Goal: Task Accomplishment & Management: Complete application form

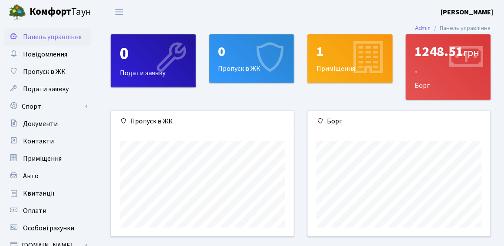
scroll to position [125, 183]
click at [50, 69] on span "Пропуск в ЖК" at bounding box center [44, 72] width 43 height 10
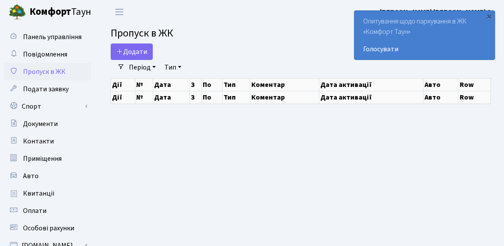
select select "25"
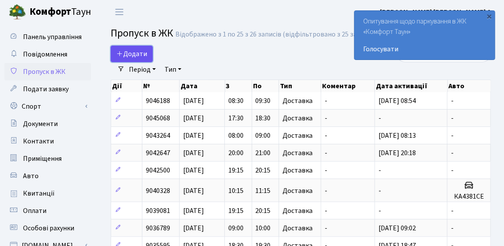
click at [128, 54] on span "Додати" at bounding box center [131, 54] width 31 height 10
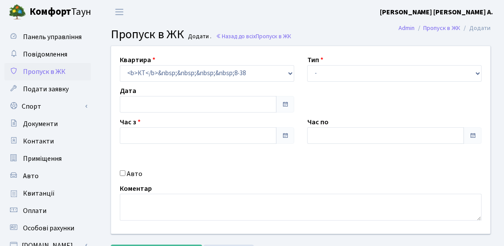
type input "[DATE]"
type input "18:00"
type input "19:00"
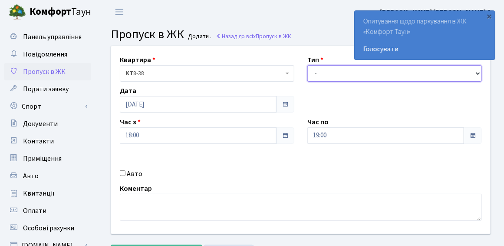
click at [394, 71] on select "- Доставка Таксі Гості Сервіс" at bounding box center [394, 73] width 175 height 16
select select "1"
click at [307, 65] on select "- Доставка Таксі Гості Сервіс" at bounding box center [394, 73] width 175 height 16
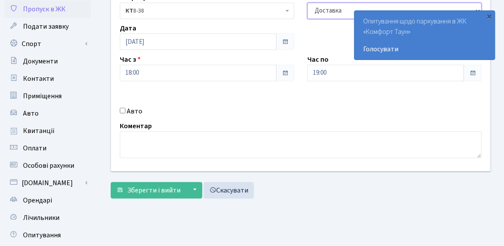
scroll to position [74, 0]
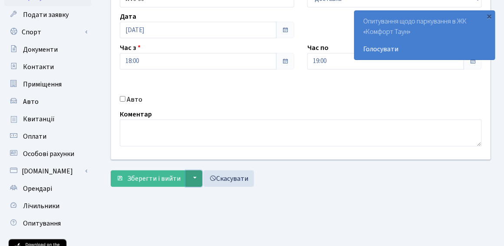
click at [192, 178] on button "▼" at bounding box center [194, 178] width 16 height 16
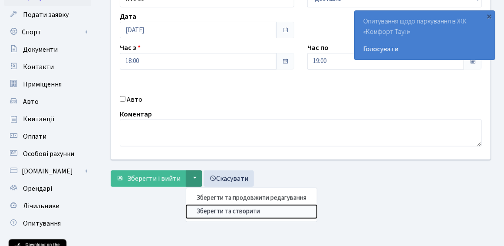
click at [213, 210] on button "Зберегти та створити" at bounding box center [251, 210] width 131 height 13
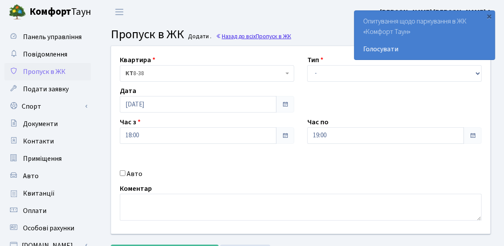
click at [217, 38] on icon at bounding box center [219, 36] width 6 height 6
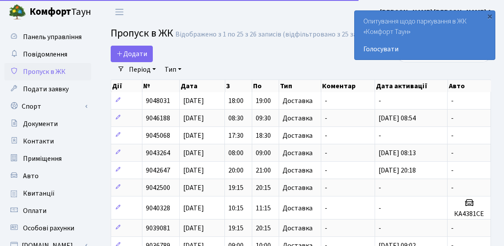
select select "25"
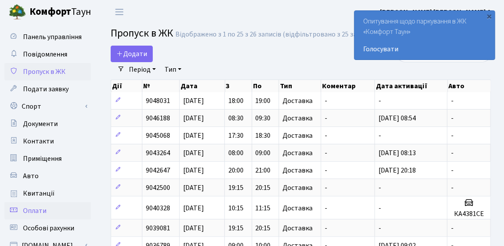
click at [42, 211] on span "Оплати" at bounding box center [34, 211] width 23 height 10
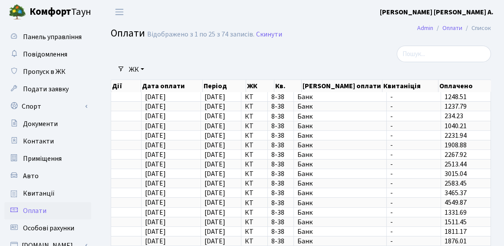
select select "25"
click at [41, 194] on span "Квитанції" at bounding box center [39, 193] width 32 height 10
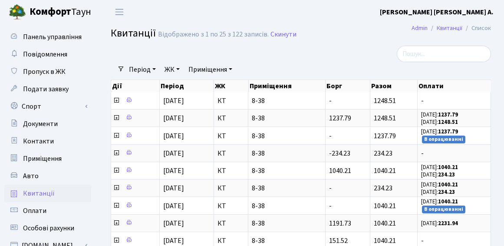
select select "25"
